Goal: Browse casually

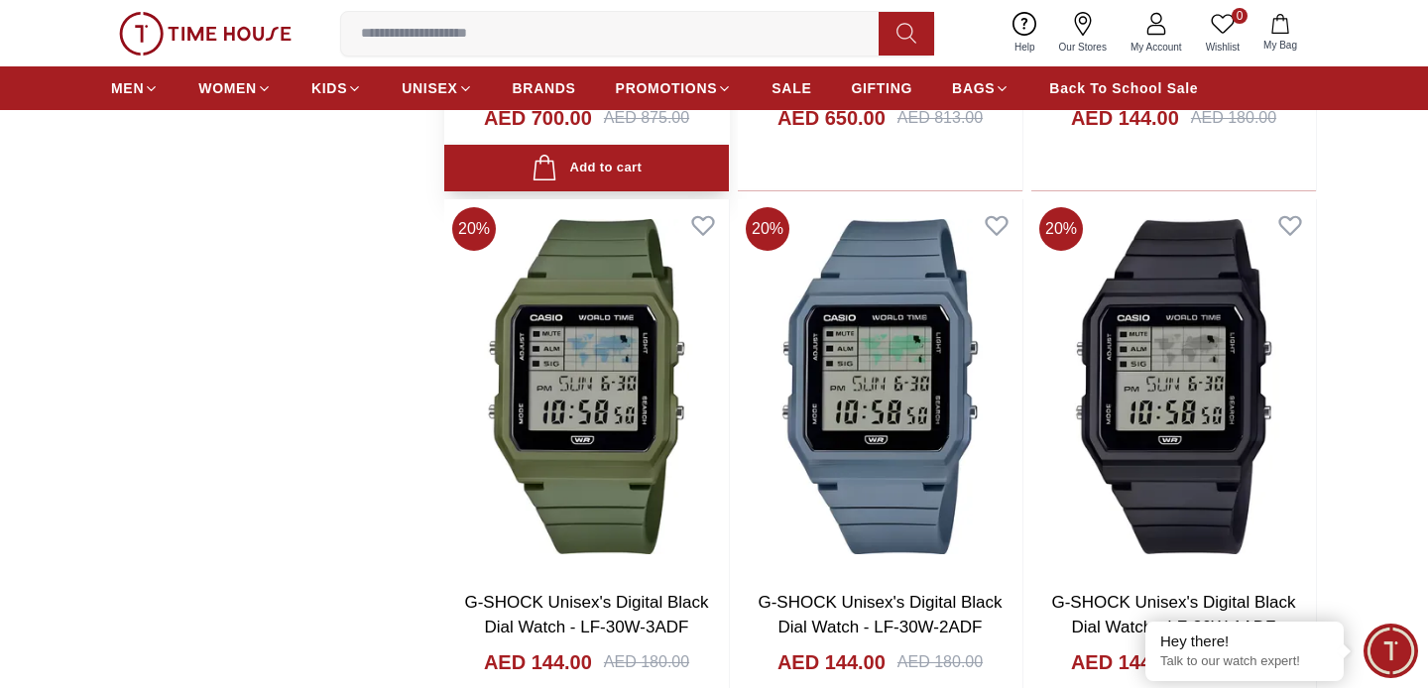
scroll to position [2330, 0]
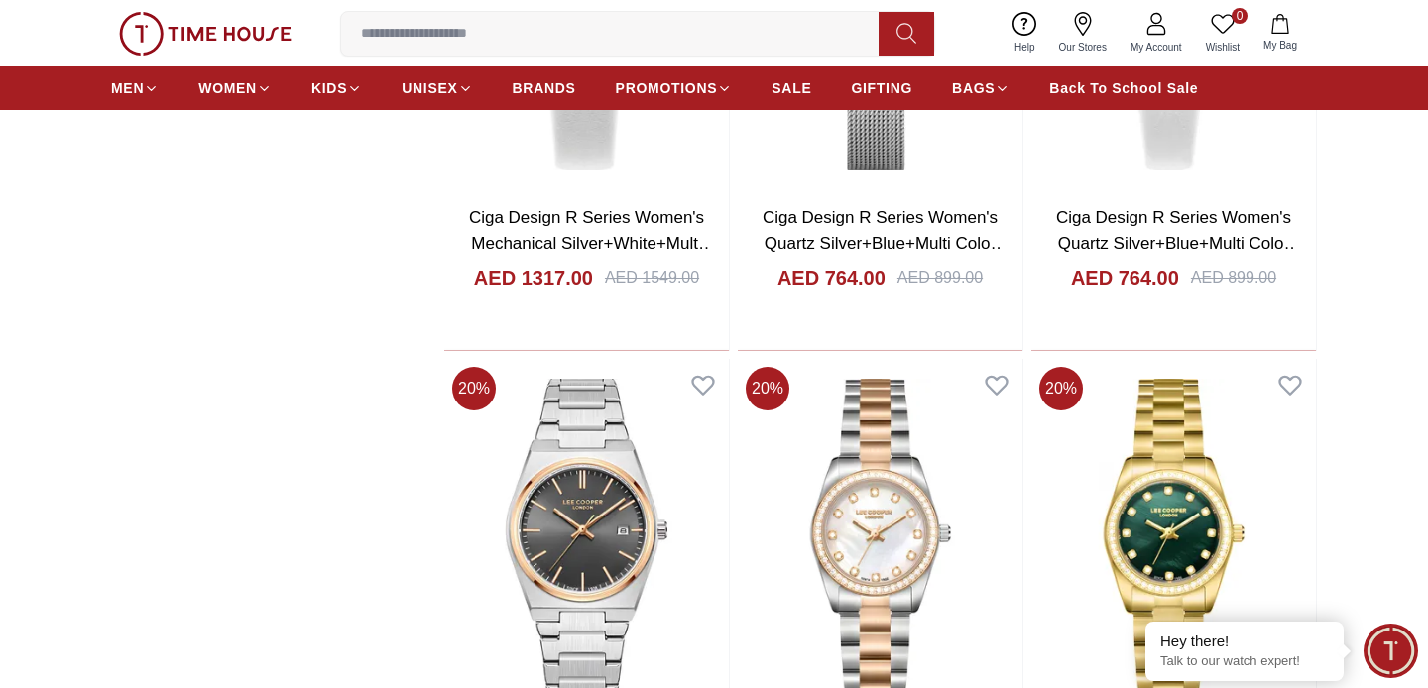
scroll to position [4297, 0]
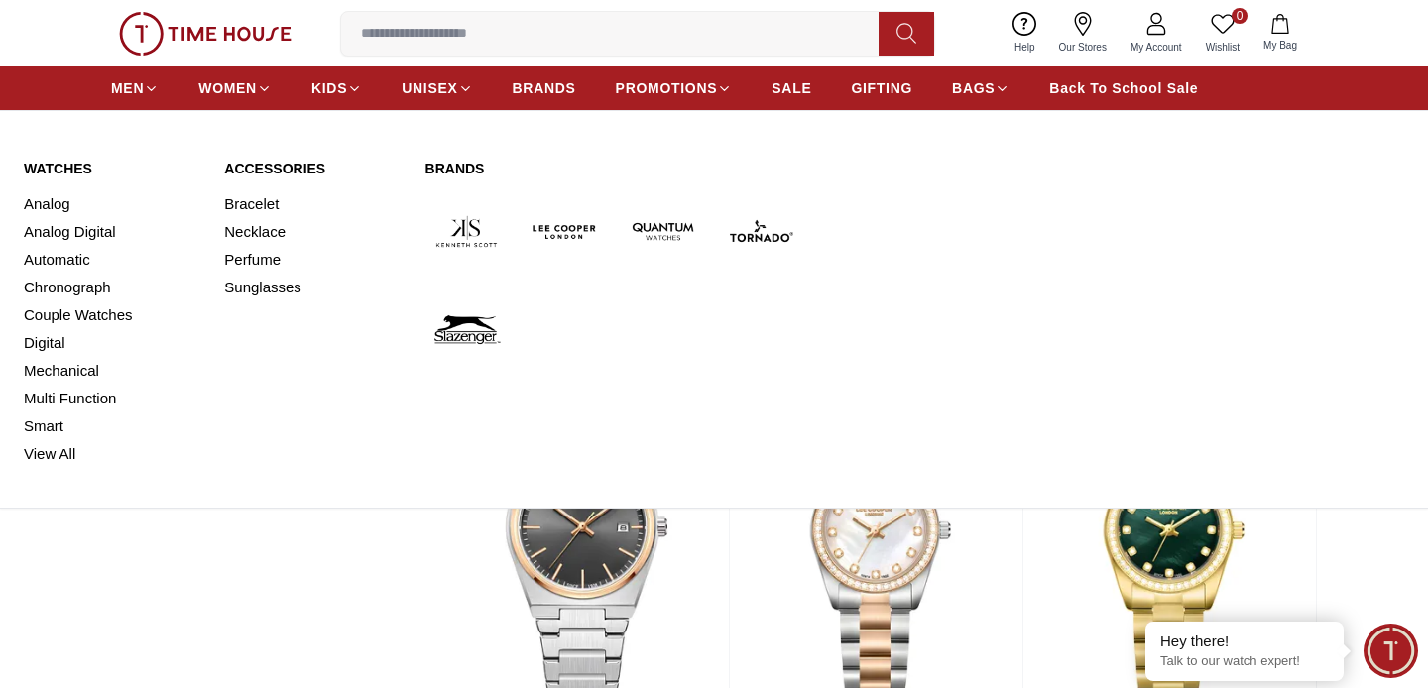
click at [890, 378] on div "Watches Analog Analog Digital Automatic Chronograph Couple Watches Digital Mech…" at bounding box center [714, 313] width 1381 height 309
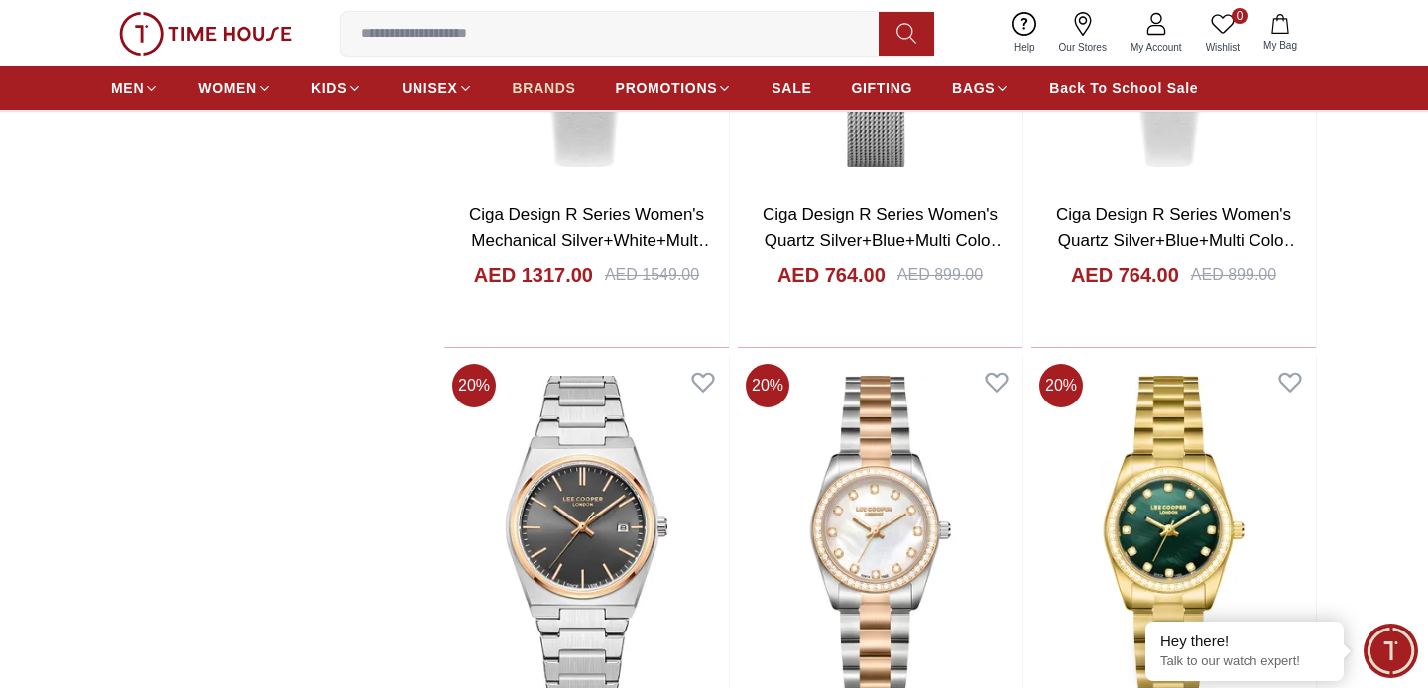
click at [519, 93] on span "BRANDS" at bounding box center [544, 88] width 63 height 20
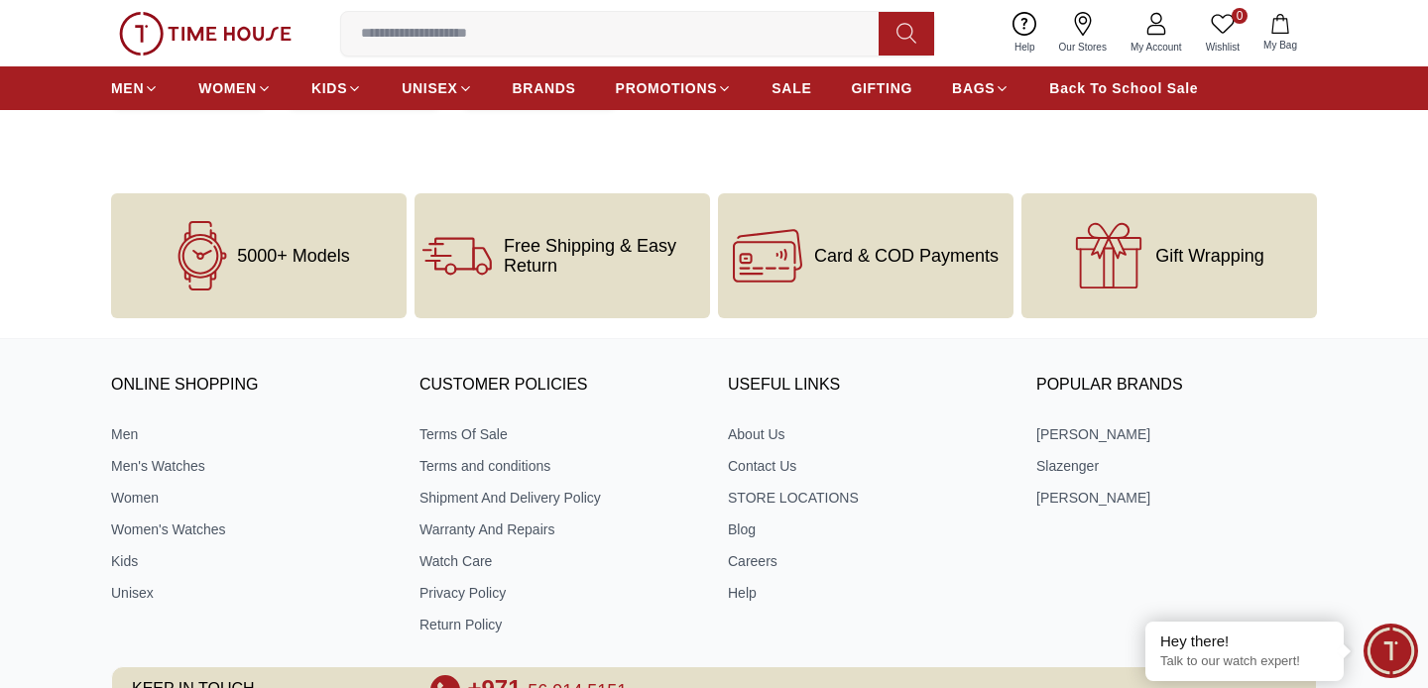
scroll to position [1087, 0]
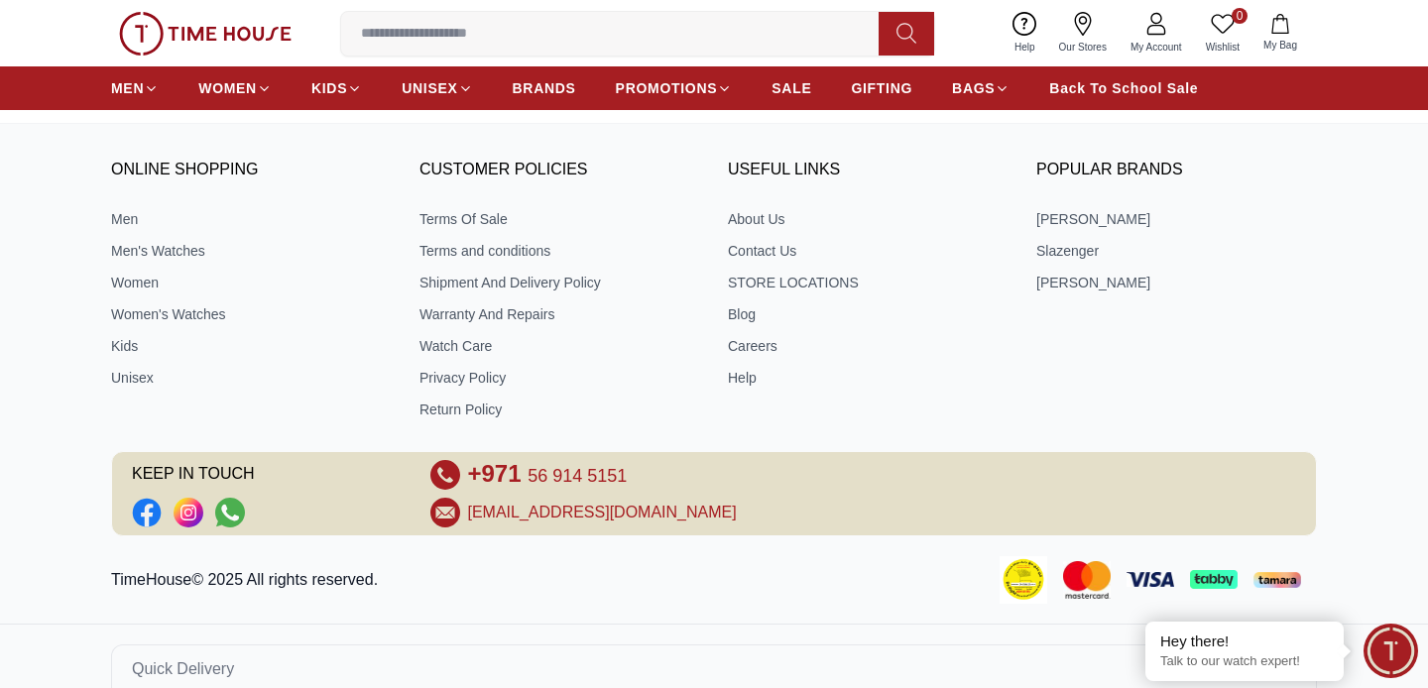
scroll to position [3844, 0]
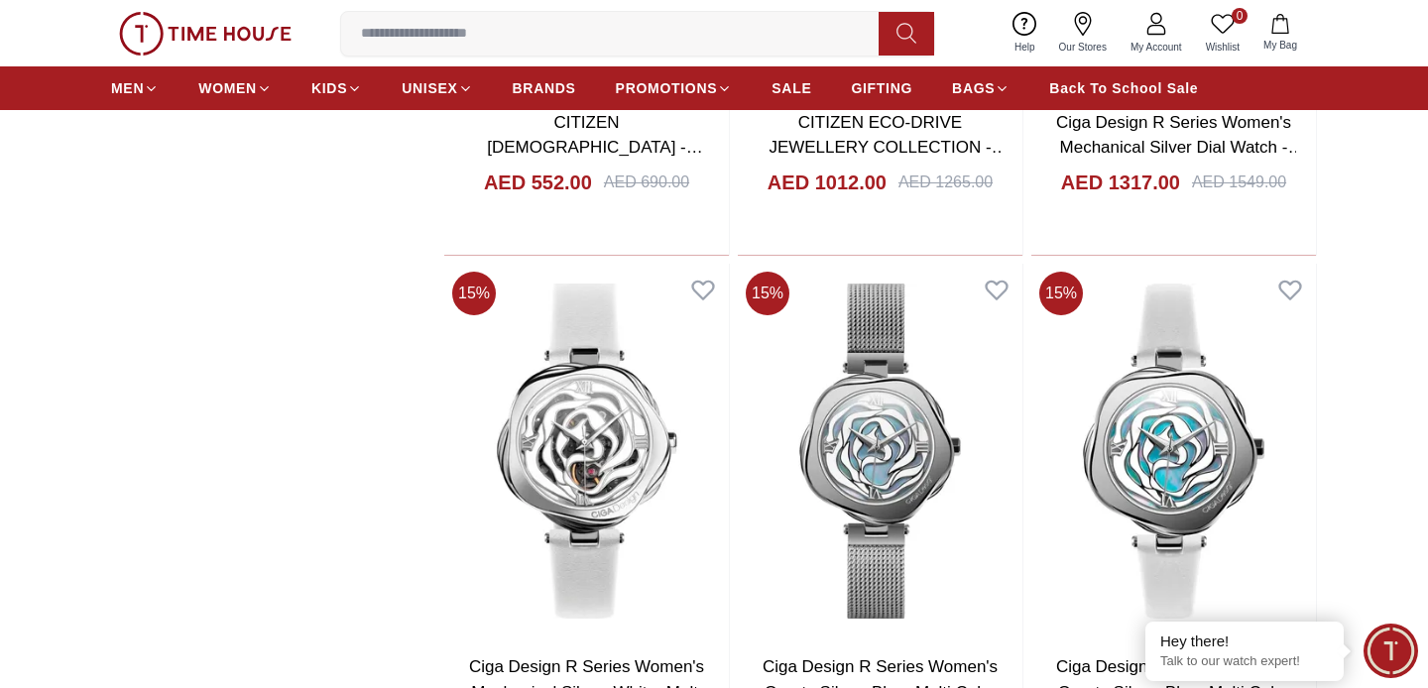
scroll to position [4036, 0]
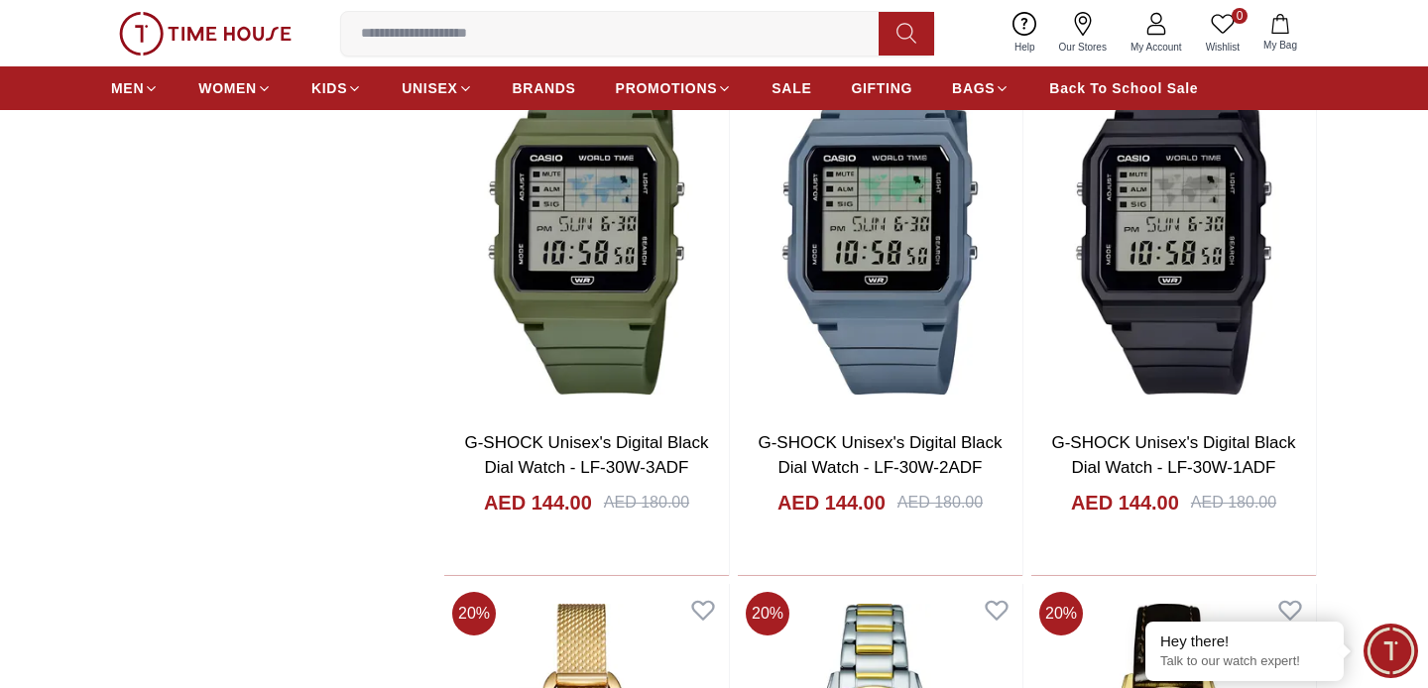
scroll to position [2494, 0]
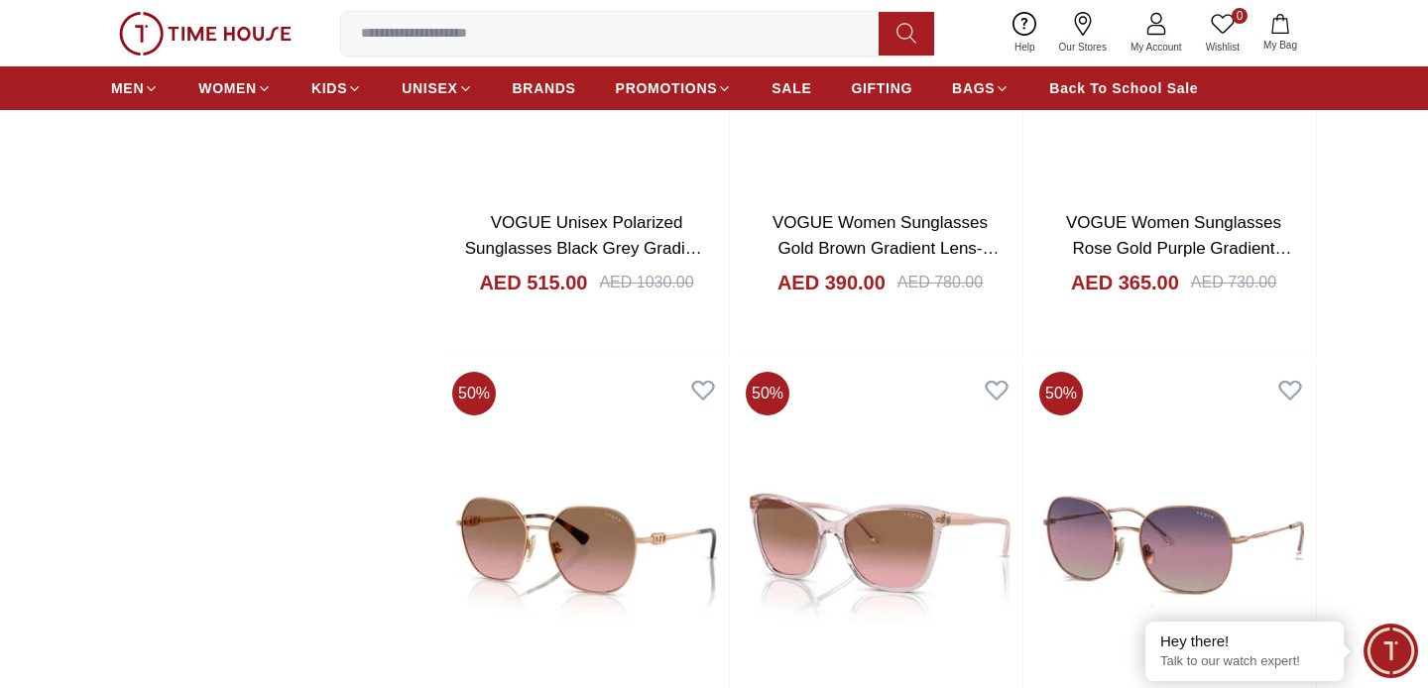
scroll to position [7574, 0]
